Goal: Transaction & Acquisition: Obtain resource

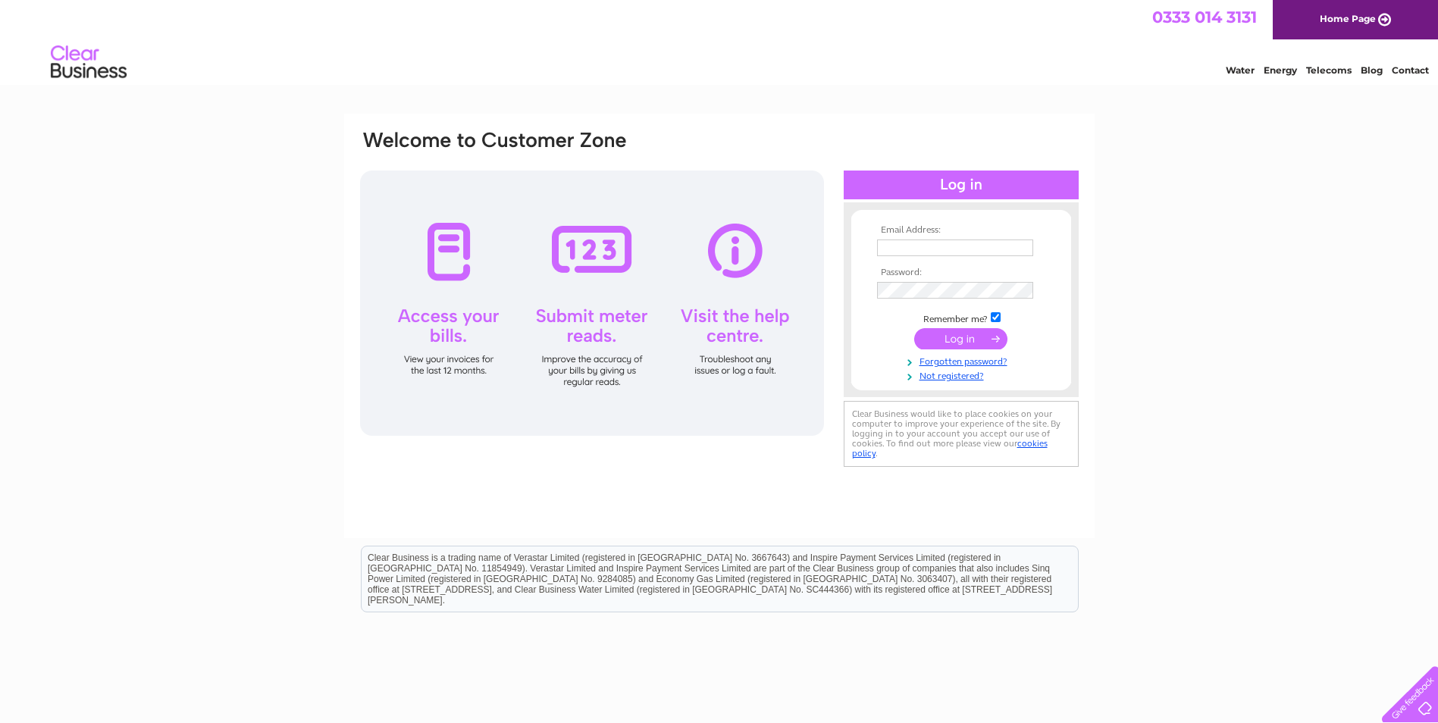
type input "finance@gofor.co.uk"
click at [964, 337] on input "submit" at bounding box center [960, 338] width 93 height 21
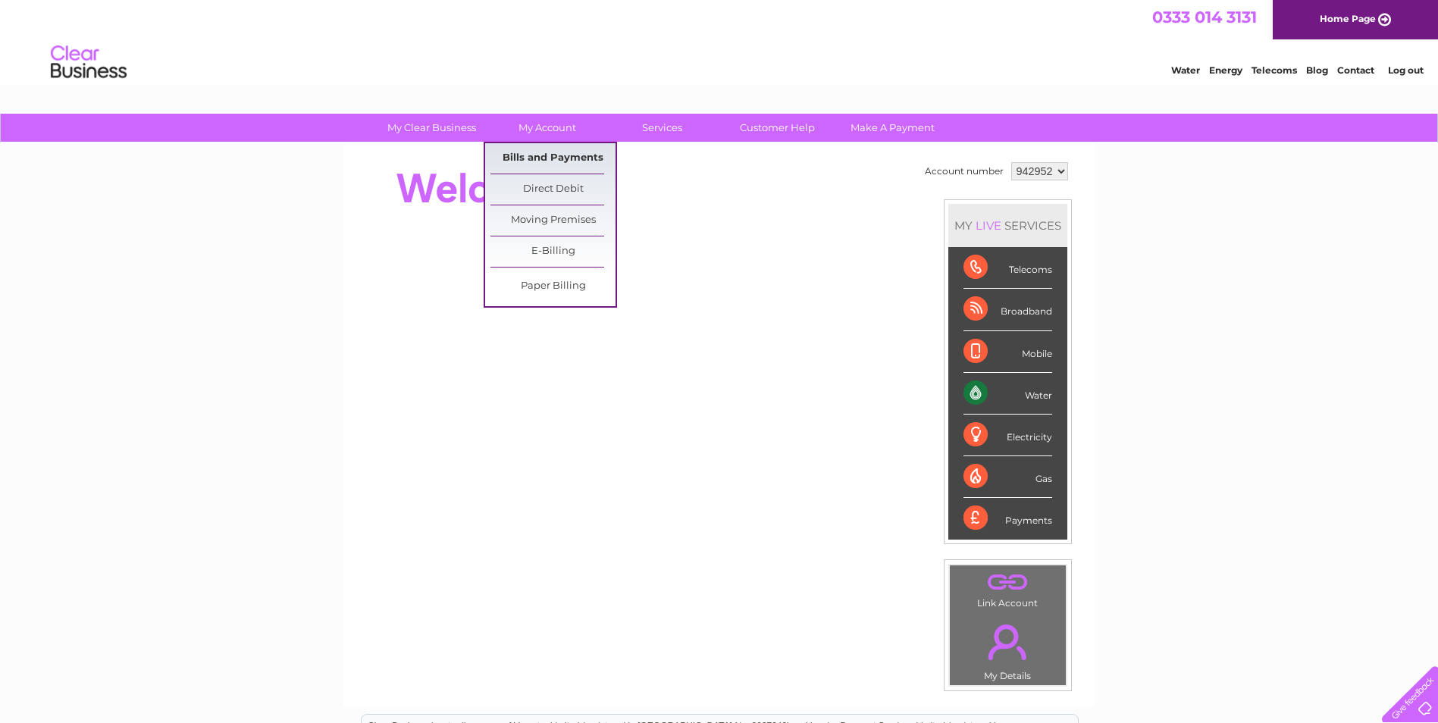
click at [535, 155] on link "Bills and Payments" at bounding box center [553, 158] width 125 height 30
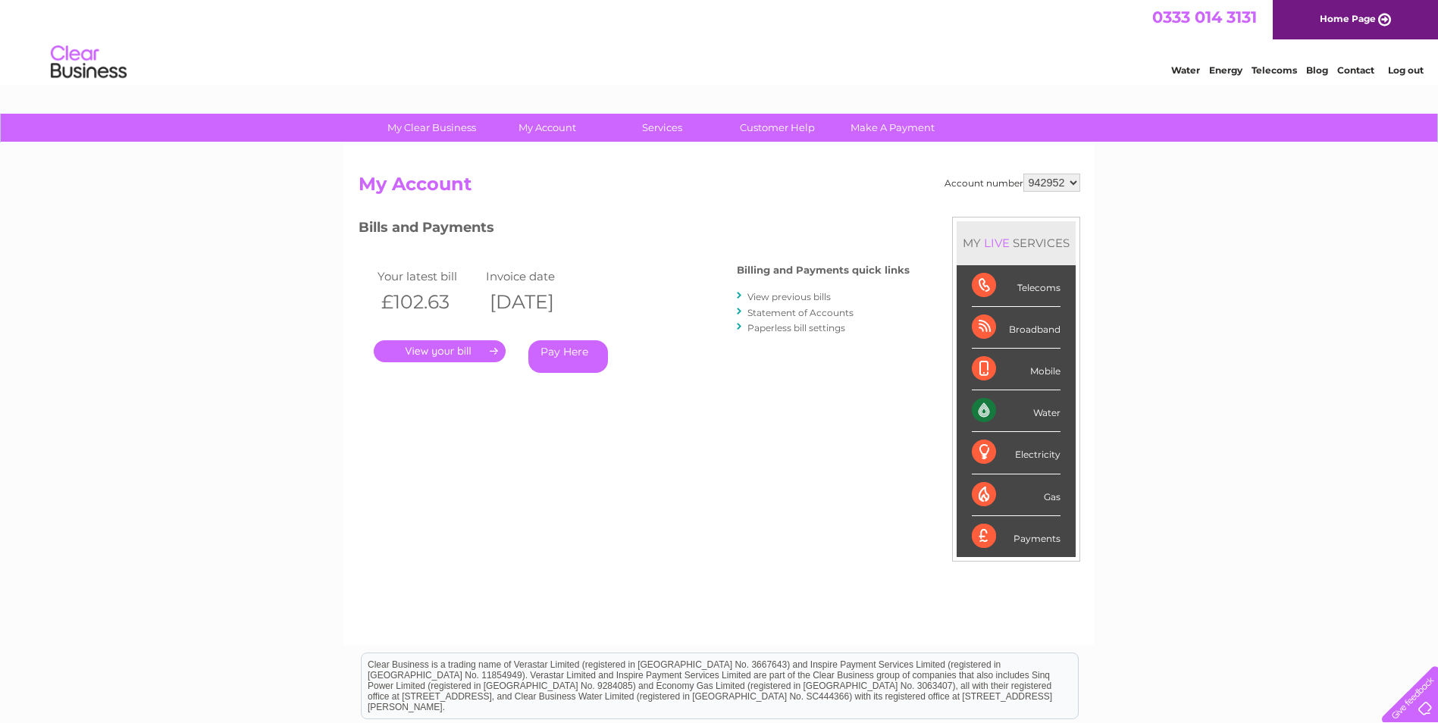
click at [427, 341] on link "." at bounding box center [440, 351] width 132 height 22
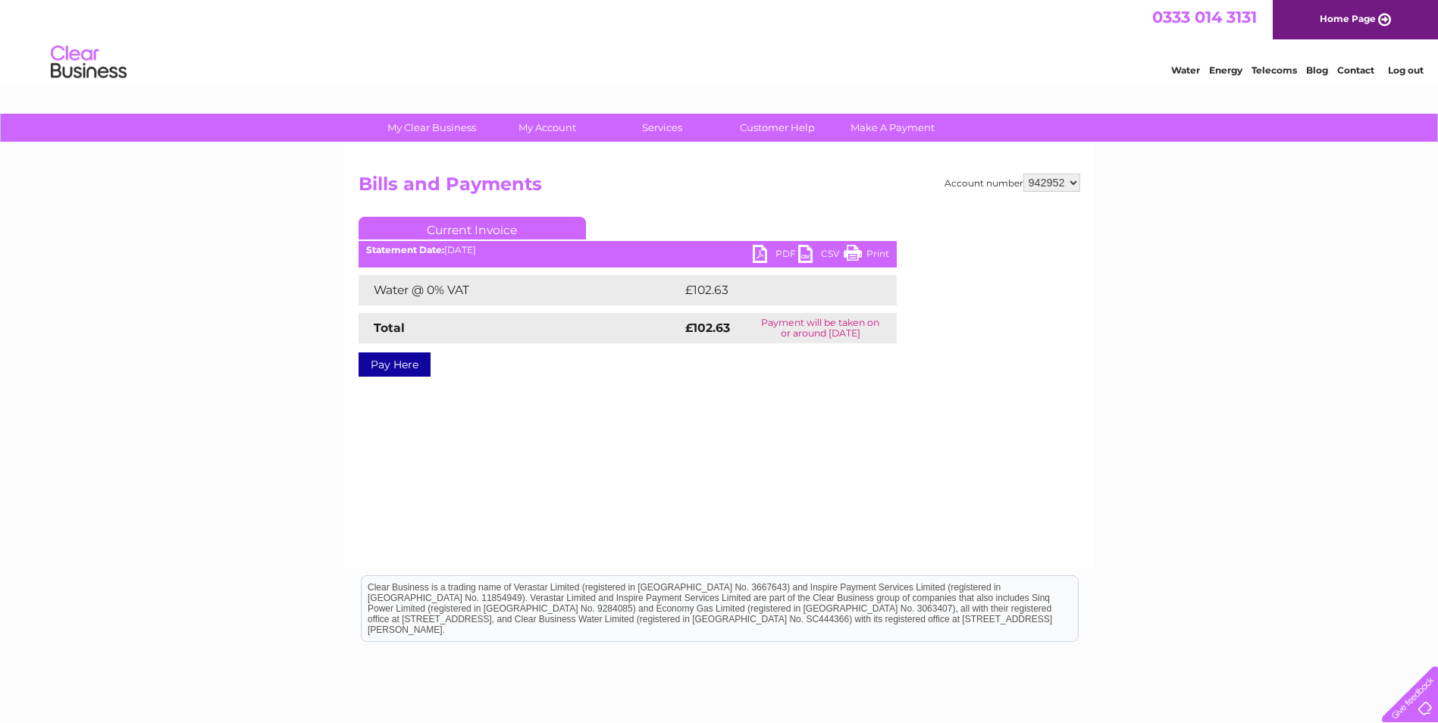
click at [754, 250] on link "PDF" at bounding box center [775, 256] width 45 height 22
drag, startPoint x: 920, startPoint y: 37, endPoint x: 886, endPoint y: 32, distance: 35.3
click at [920, 37] on div "0333 014 3131 Home Page" at bounding box center [719, 19] width 1438 height 39
